Goal: Task Accomplishment & Management: Manage account settings

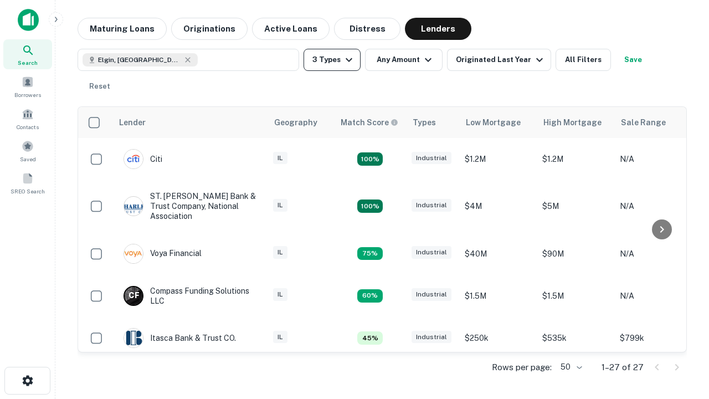
click at [332, 60] on button "3 Types" at bounding box center [332, 60] width 57 height 22
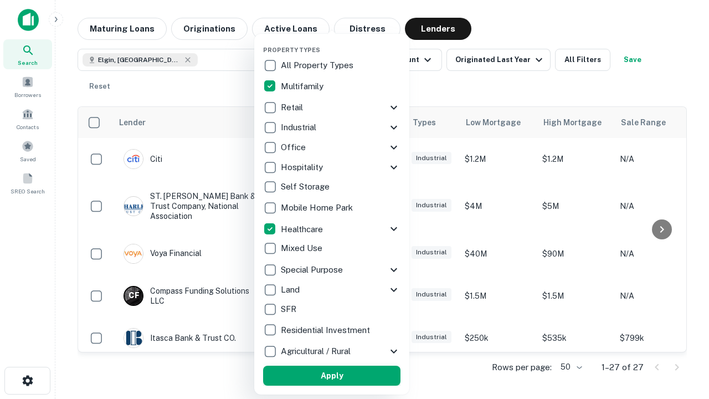
click at [332, 376] on button "Apply" at bounding box center [331, 376] width 137 height 20
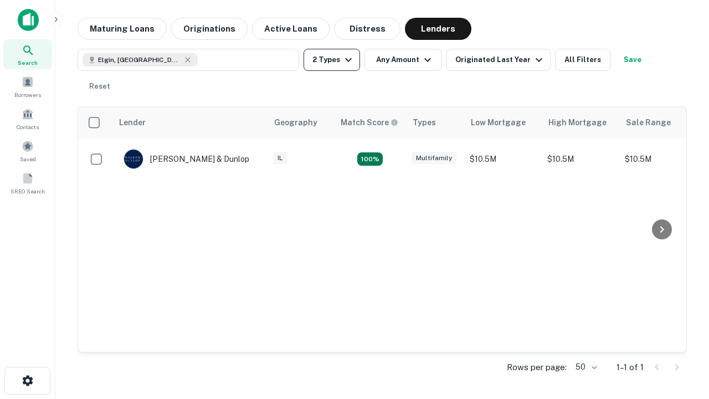
click at [332, 60] on button "2 Types" at bounding box center [332, 60] width 57 height 22
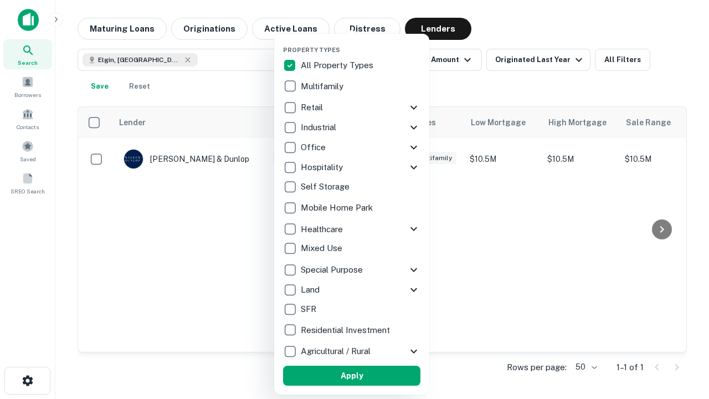
click at [352, 376] on button "Apply" at bounding box center [351, 376] width 137 height 20
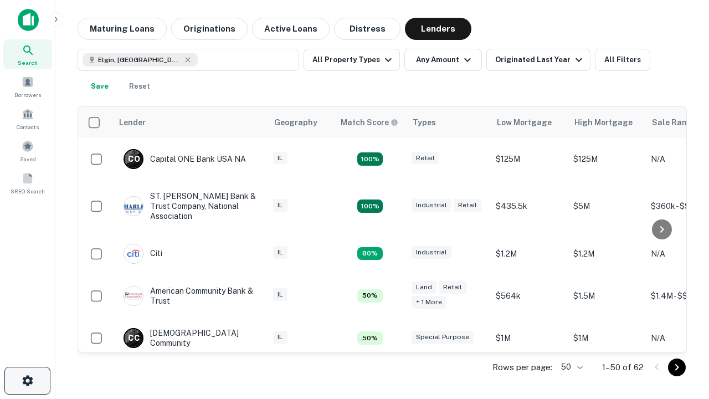
click at [27, 381] on icon "button" at bounding box center [27, 380] width 13 height 13
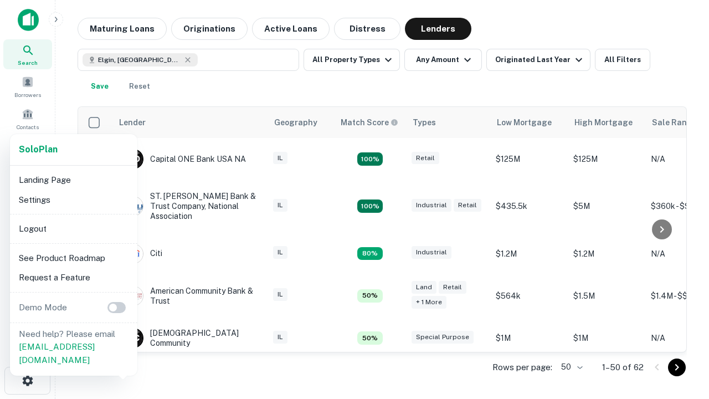
click at [73, 228] on li "Logout" at bounding box center [73, 229] width 119 height 20
